Goal: Transaction & Acquisition: Purchase product/service

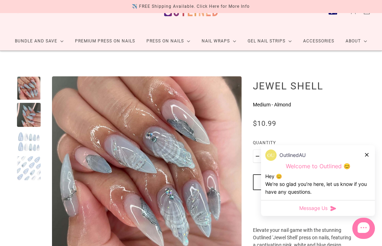
scroll to position [23, 0]
click at [369, 152] on div at bounding box center [367, 154] width 4 height 7
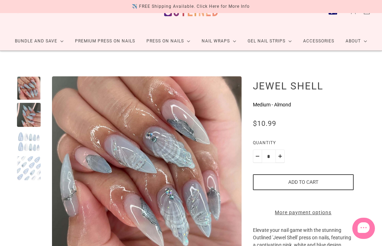
click at [27, 149] on div at bounding box center [29, 142] width 24 height 24
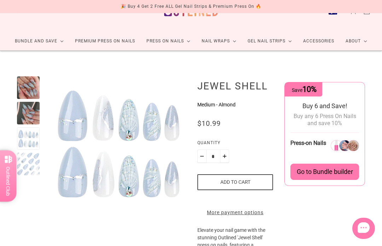
click at [26, 95] on div at bounding box center [28, 87] width 23 height 23
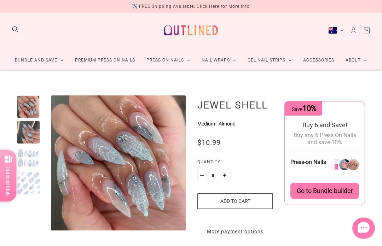
scroll to position [0, 0]
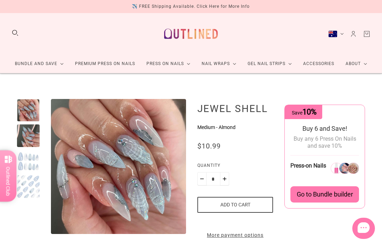
click at [341, 30] on button "Australia (AUD $)" at bounding box center [336, 33] width 16 height 7
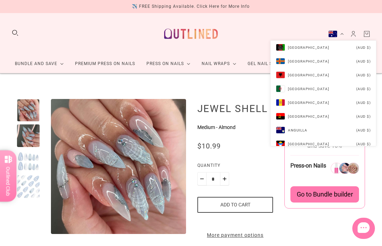
click at [338, 32] on button "Australia (AUD $)" at bounding box center [336, 33] width 16 height 7
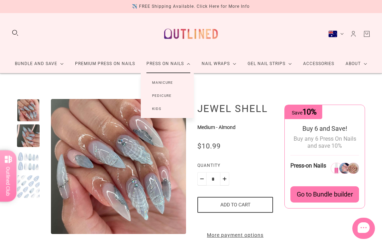
click at [155, 112] on link "Kids" at bounding box center [157, 108] width 32 height 13
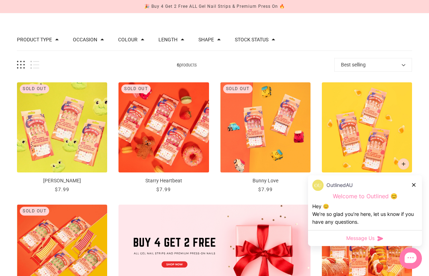
scroll to position [133, 0]
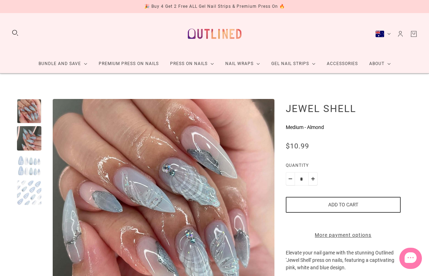
scroll to position [104, 0]
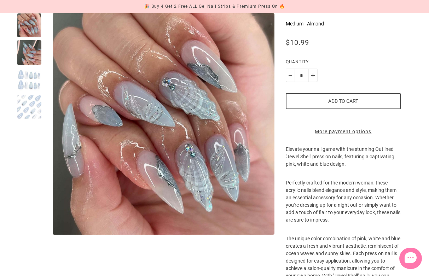
click at [363, 101] on button "Add to cart" at bounding box center [343, 101] width 115 height 16
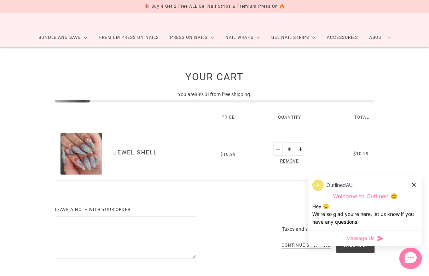
scroll to position [26, 0]
click at [412, 187] on icon at bounding box center [414, 185] width 4 height 4
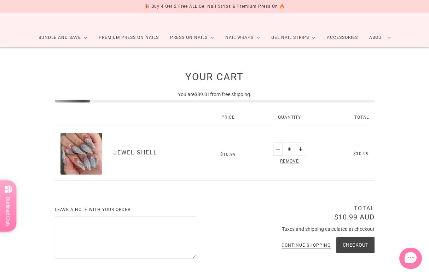
click at [363, 153] on span "$10.99" at bounding box center [361, 153] width 16 height 5
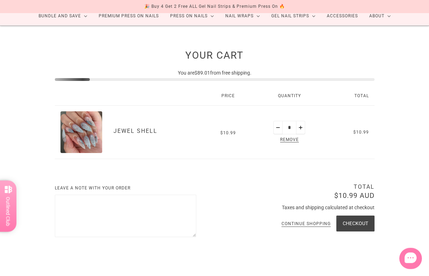
scroll to position [47, 0]
click at [96, 130] on img "Jewel Shell" at bounding box center [81, 133] width 42 height 42
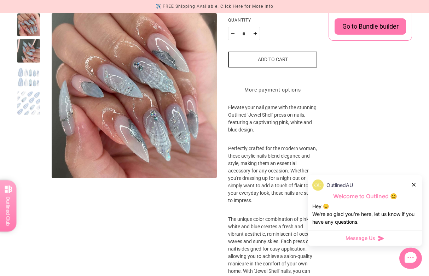
scroll to position [148, 0]
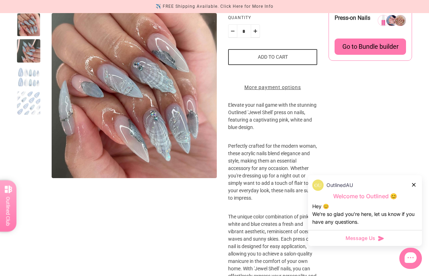
click at [416, 188] on div at bounding box center [414, 184] width 4 height 7
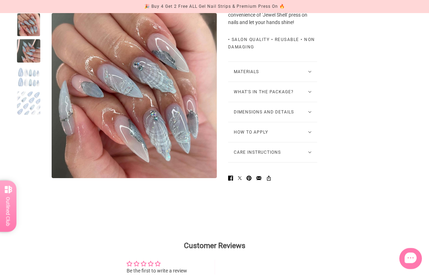
scroll to position [508, 0]
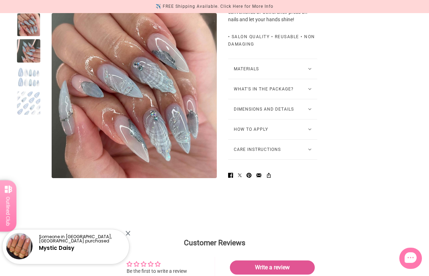
click at [306, 99] on button "What's in the package?" at bounding box center [272, 89] width 89 height 20
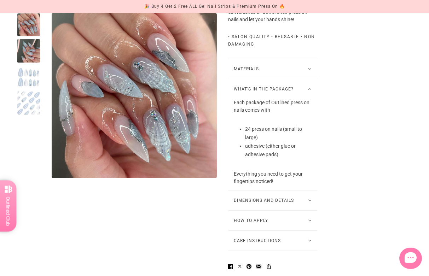
click at [307, 99] on button "What's in the package?" at bounding box center [272, 89] width 89 height 20
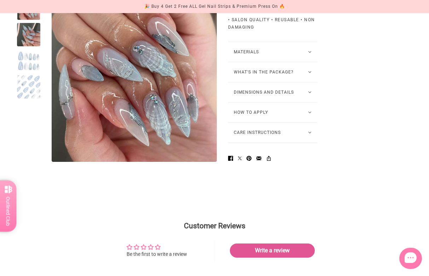
scroll to position [525, 0]
click at [308, 93] on icon at bounding box center [310, 92] width 4 height 2
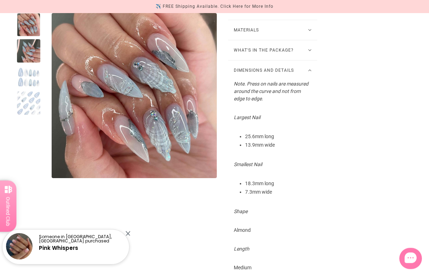
scroll to position [547, 0]
click at [308, 72] on icon at bounding box center [310, 71] width 4 height 2
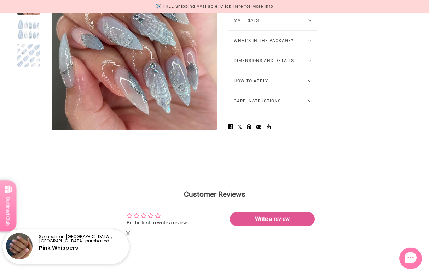
scroll to position [571, 0]
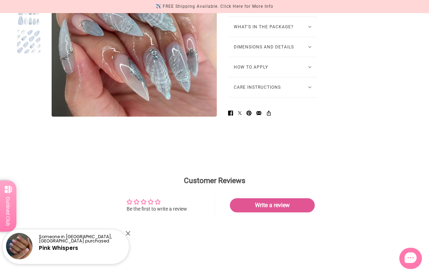
click at [308, 77] on button "How to Apply" at bounding box center [272, 67] width 89 height 20
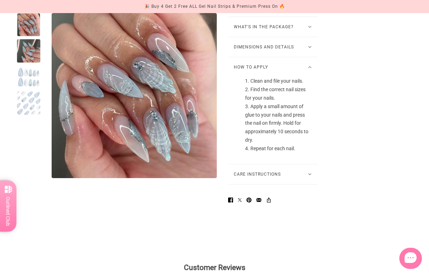
click at [306, 77] on button "How to Apply" at bounding box center [272, 67] width 89 height 20
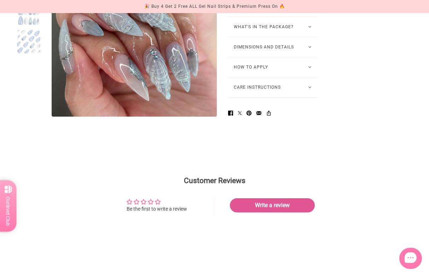
click at [308, 97] on button "Care Instructions" at bounding box center [272, 87] width 89 height 20
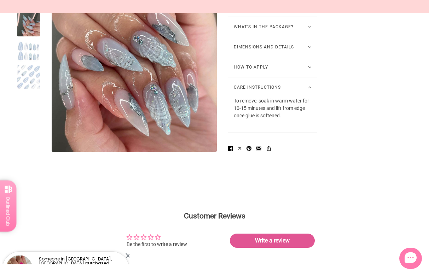
click at [309, 97] on button "Care Instructions" at bounding box center [272, 87] width 89 height 20
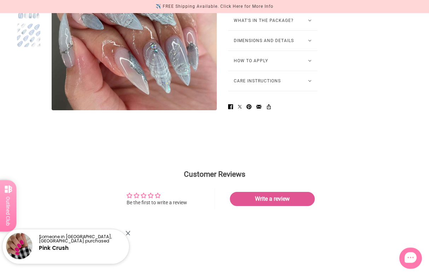
scroll to position [578, 0]
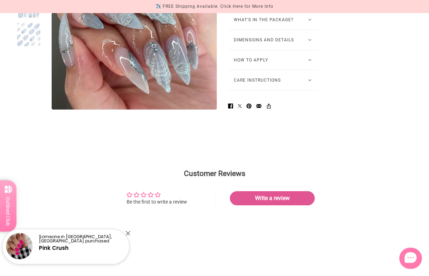
click at [127, 235] on div at bounding box center [127, 233] width 5 height 5
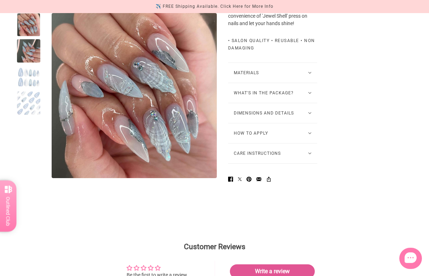
scroll to position [505, 0]
click at [308, 74] on icon at bounding box center [310, 73] width 4 height 2
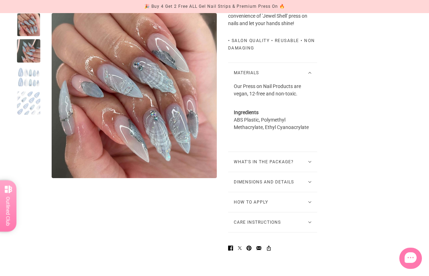
click at [305, 83] on button "Materials" at bounding box center [272, 73] width 89 height 20
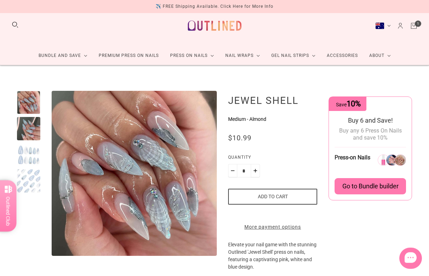
scroll to position [8, 0]
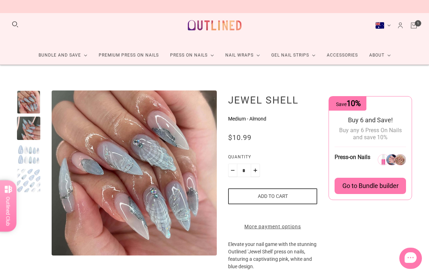
click at [287, 230] on link "More payment options" at bounding box center [272, 226] width 89 height 7
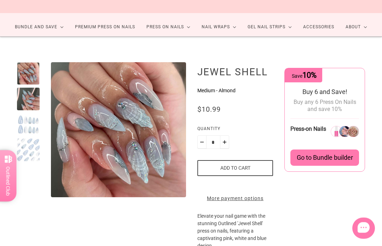
scroll to position [37, 0]
